Goal: Understand process/instructions: Learn how to perform a task or action

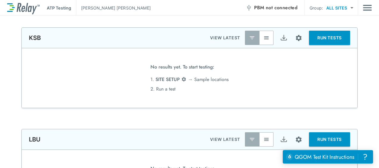
type input "**********"
type input "*****"
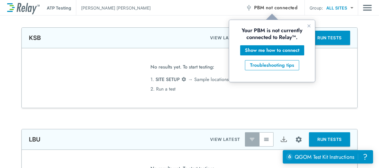
click at [262, 6] on span "PBM not connected" at bounding box center [275, 8] width 43 height 8
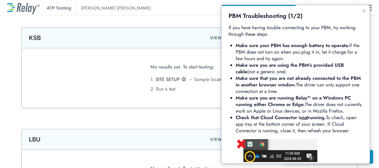
click at [186, 32] on div "KSB VIEW LATEST RUN TESTS" at bounding box center [189, 38] width 335 height 20
click at [361, 10] on icon "Close guide" at bounding box center [363, 11] width 5 height 5
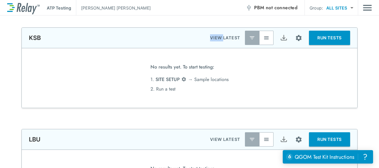
click at [285, 7] on span "not connected" at bounding box center [282, 7] width 32 height 7
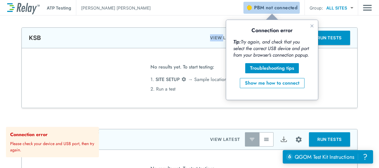
click at [270, 11] on span "PBM not connected" at bounding box center [275, 8] width 43 height 8
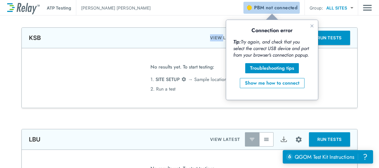
click at [273, 10] on span "not connected" at bounding box center [282, 7] width 32 height 7
click at [279, 6] on span "not connected" at bounding box center [282, 7] width 32 height 7
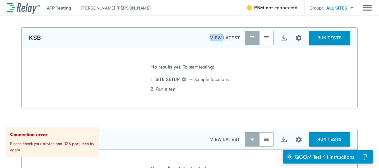
click at [192, 17] on div "**********" at bounding box center [189, 91] width 379 height 152
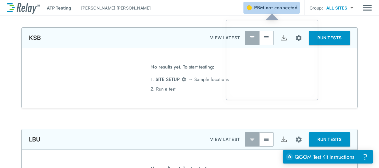
click at [269, 7] on span "not connected" at bounding box center [282, 7] width 32 height 7
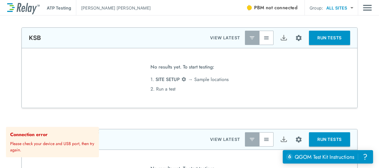
click at [267, 6] on span "not connected" at bounding box center [282, 7] width 32 height 7
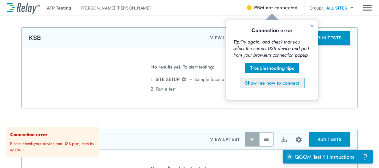
click at [260, 82] on div "Show me how to connect" at bounding box center [272, 82] width 54 height 7
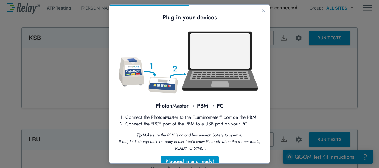
scroll to position [21, 0]
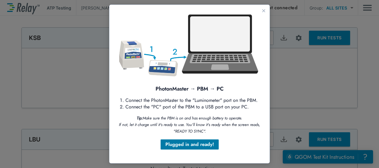
click at [201, 147] on div "Plugged in and ready!" at bounding box center [189, 144] width 49 height 7
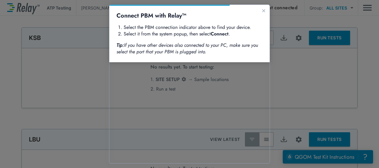
scroll to position [0, 0]
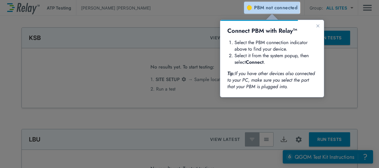
click at [277, 7] on span "not connected" at bounding box center [282, 7] width 32 height 7
click at [266, 7] on span "PBM not connected" at bounding box center [275, 8] width 43 height 8
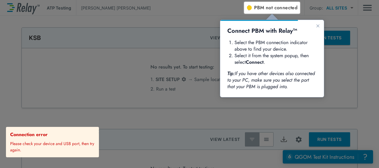
click at [259, 11] on span "PBM not connected" at bounding box center [275, 8] width 43 height 8
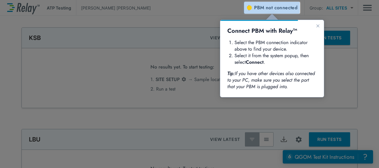
click at [277, 7] on span "not connected" at bounding box center [282, 7] width 32 height 7
